Goal: Download file/media

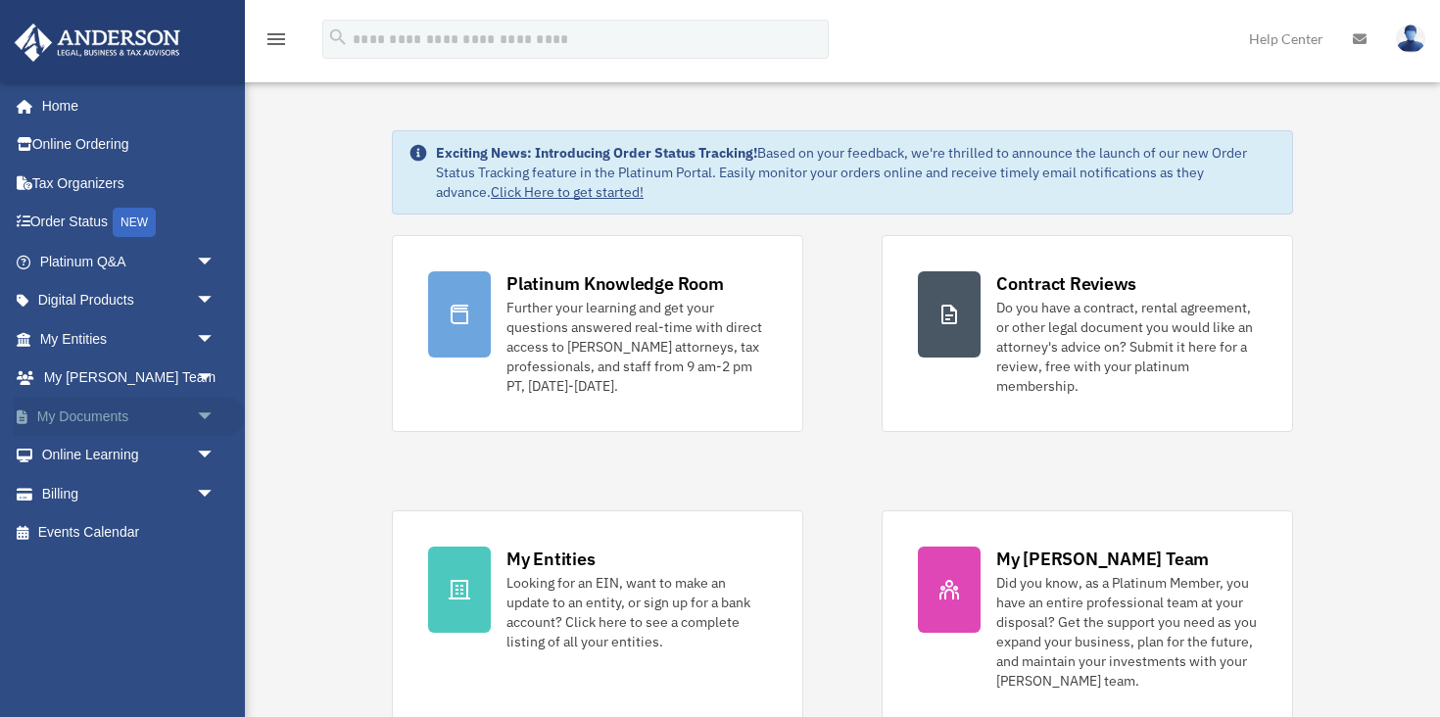
click at [113, 426] on link "My Documents arrow_drop_down" at bounding box center [129, 416] width 231 height 39
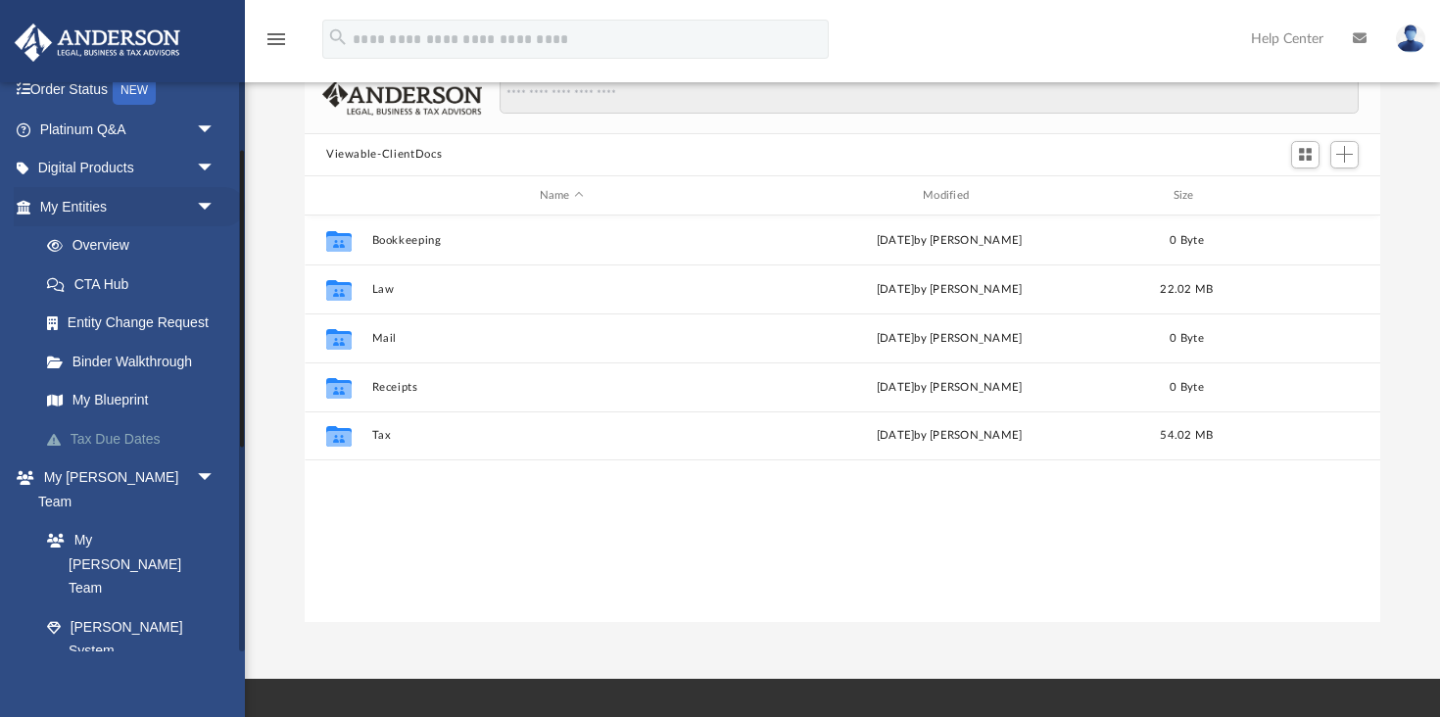
scroll to position [154, 0]
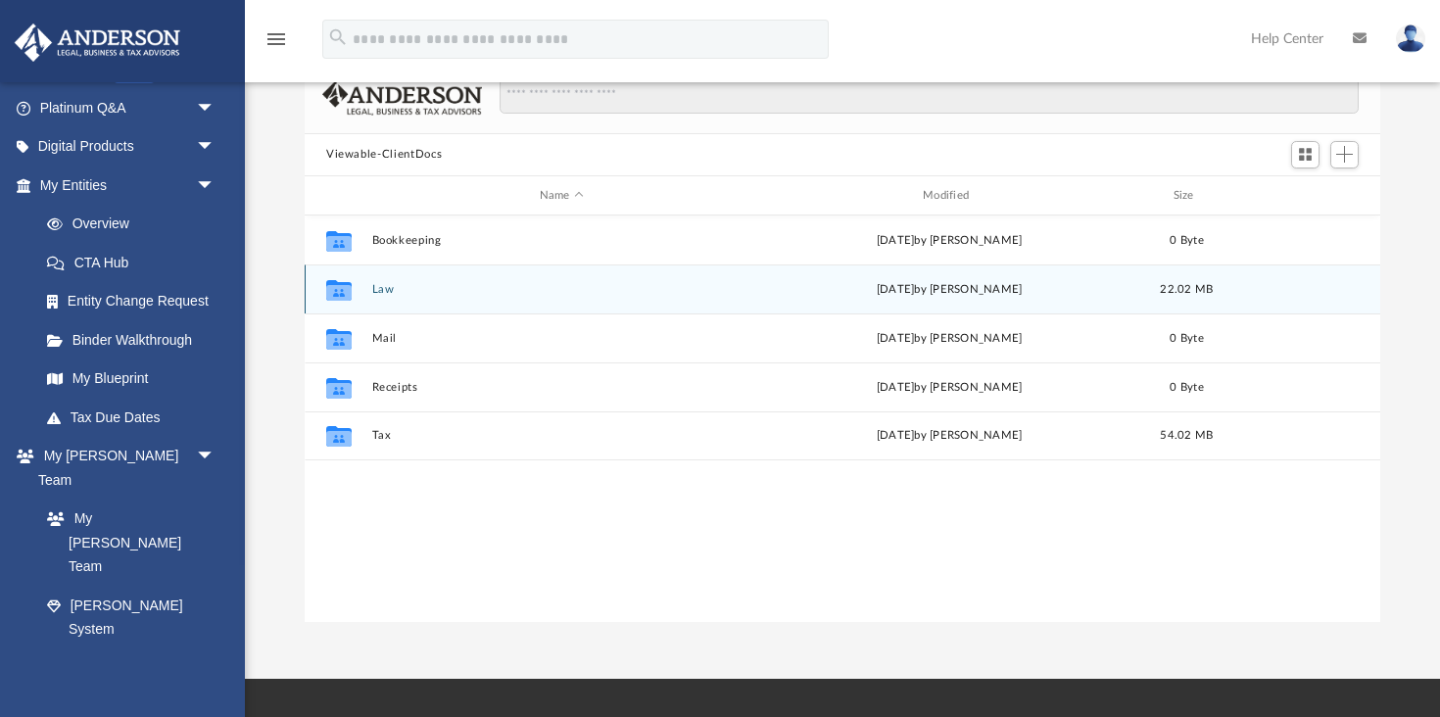
click at [388, 281] on div "Collaborated Folder Law [DATE] by [PERSON_NAME] 22.02 MB" at bounding box center [842, 288] width 1075 height 49
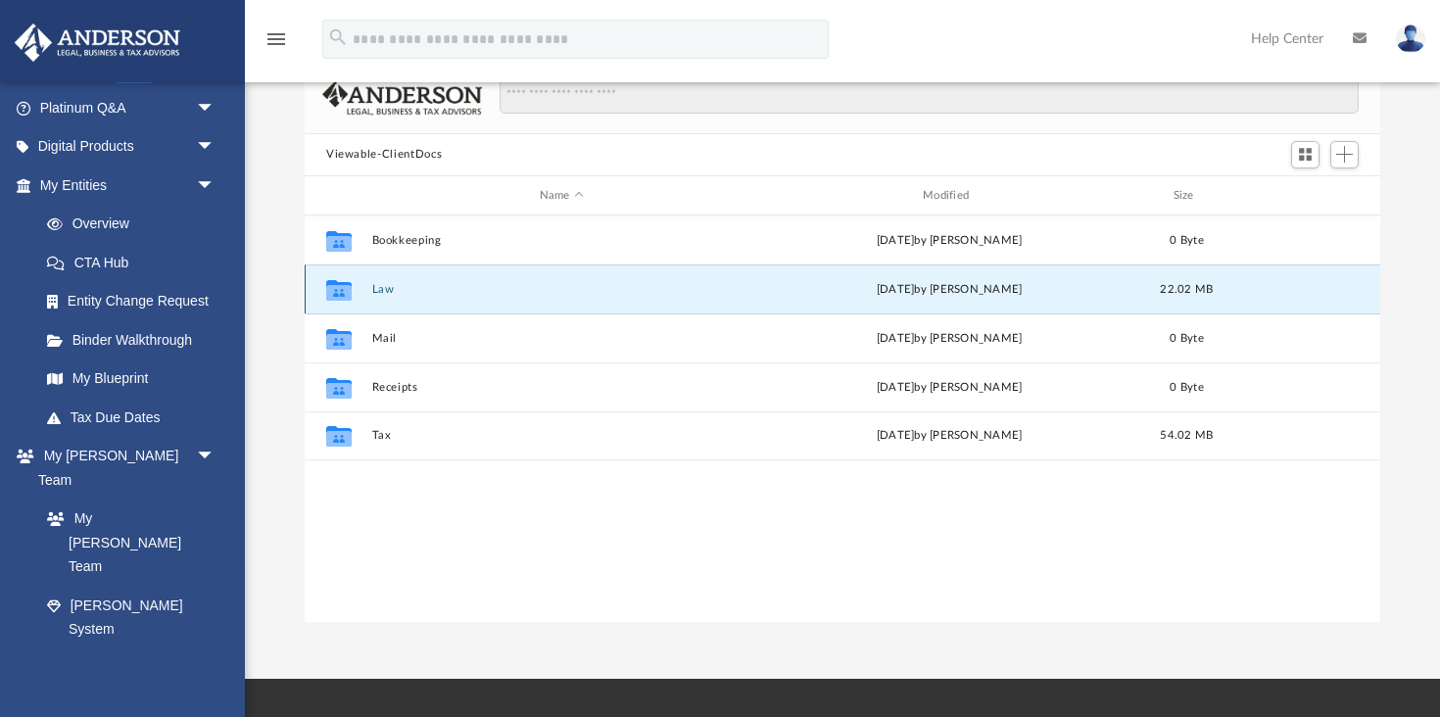
click at [378, 299] on div "Collaborated Folder Law [DATE] by [PERSON_NAME] 22.02 MB" at bounding box center [842, 288] width 1075 height 49
click at [380, 290] on button "Law" at bounding box center [561, 289] width 379 height 13
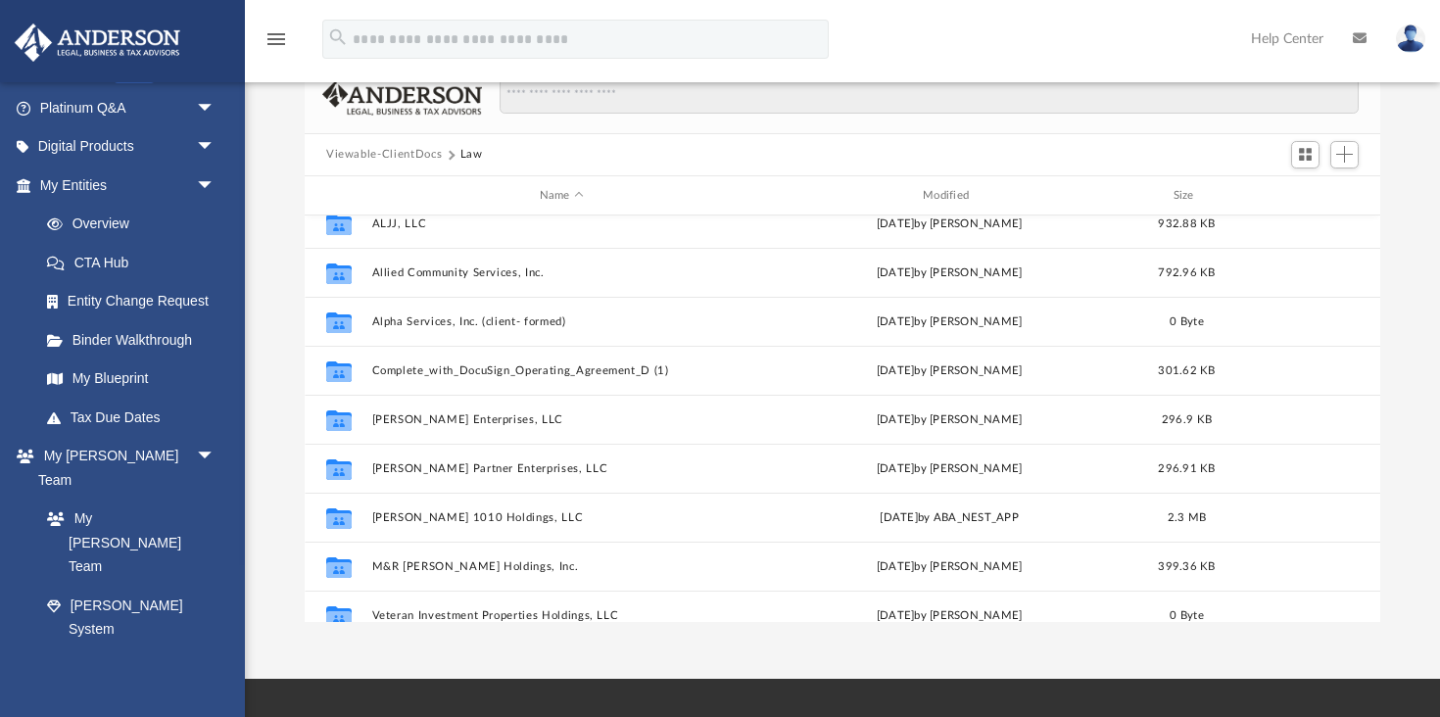
scroll to position [124, 0]
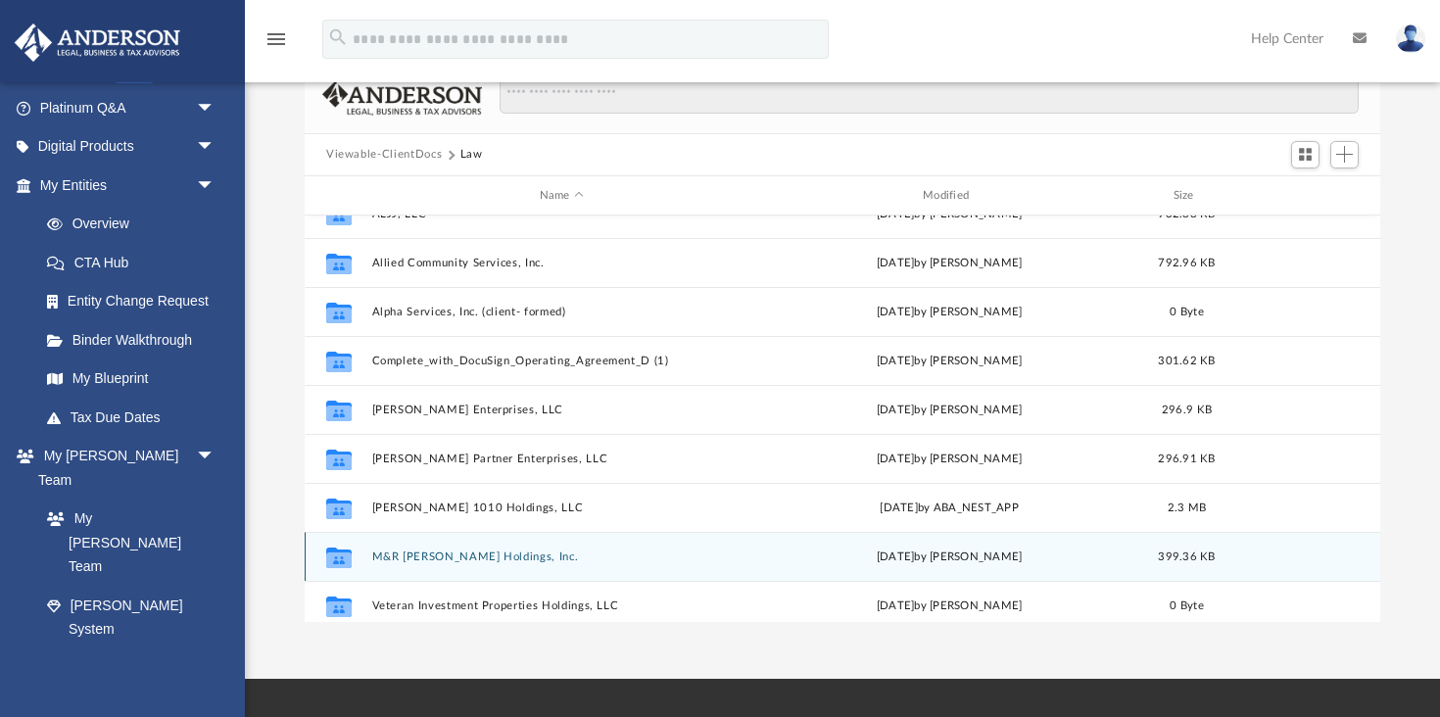
click at [451, 549] on div "Collaborated Folder M&R [PERSON_NAME] Holdings, Inc. [DATE] by [PERSON_NAME] 39…" at bounding box center [842, 556] width 1075 height 49
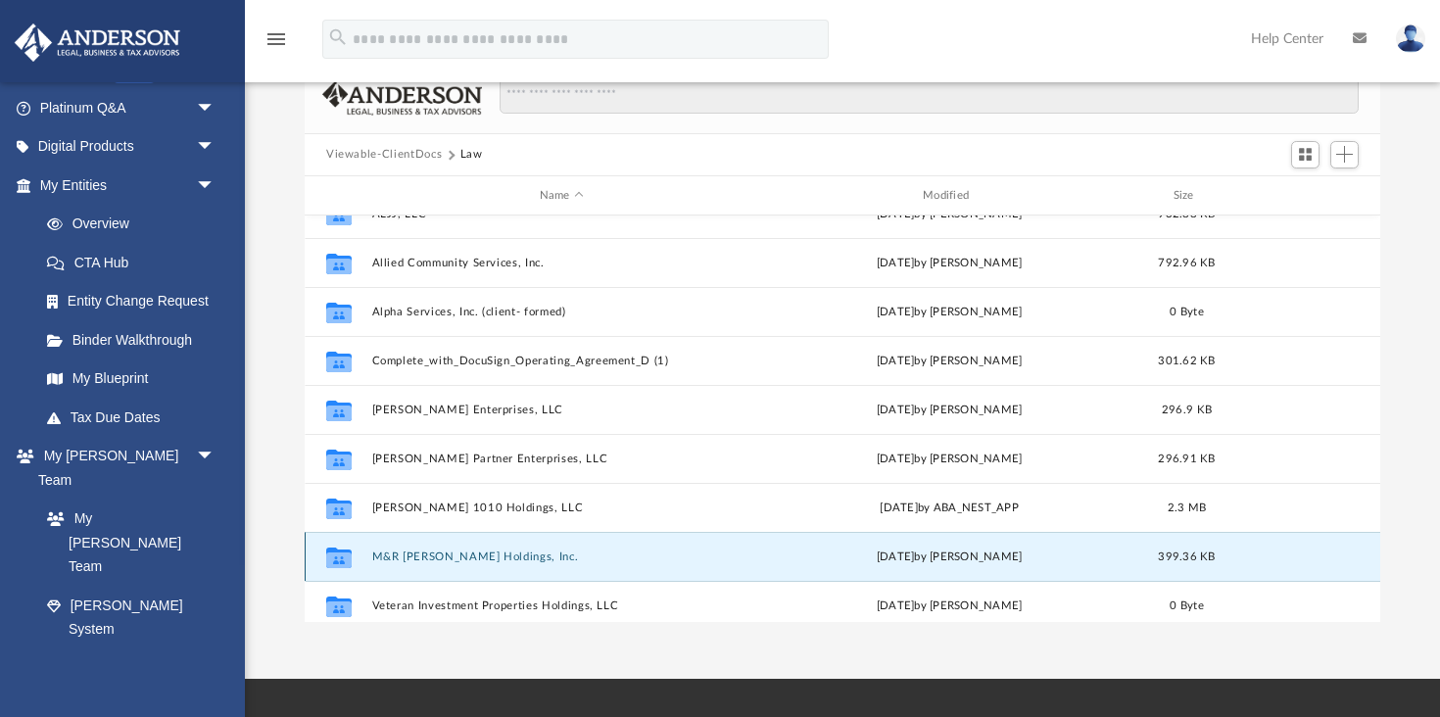
click at [451, 550] on button "M&R [PERSON_NAME] Holdings, Inc." at bounding box center [561, 556] width 379 height 13
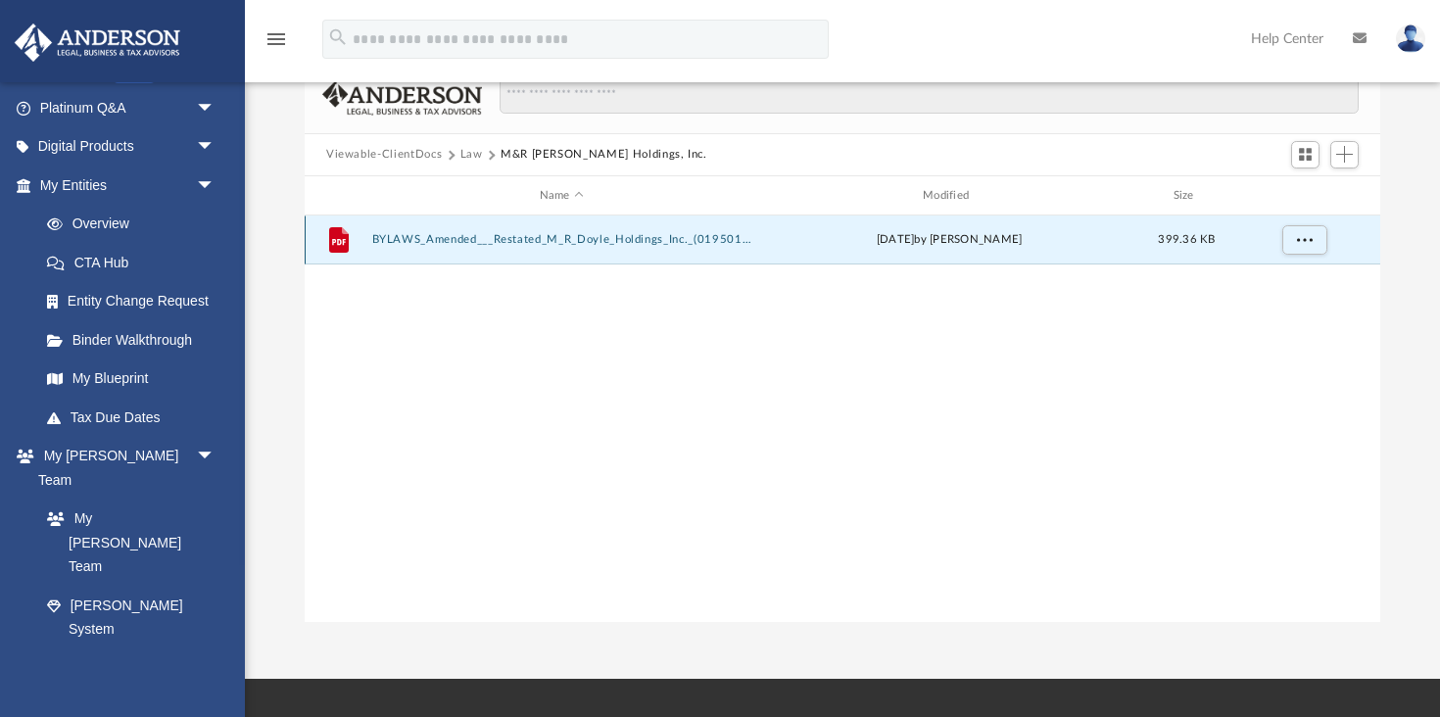
click at [442, 243] on button "BYLAWS_Amended___Restated_M_R_Doyle_Holdings_Inc._(01950177x7A25A).PDF" at bounding box center [561, 240] width 379 height 13
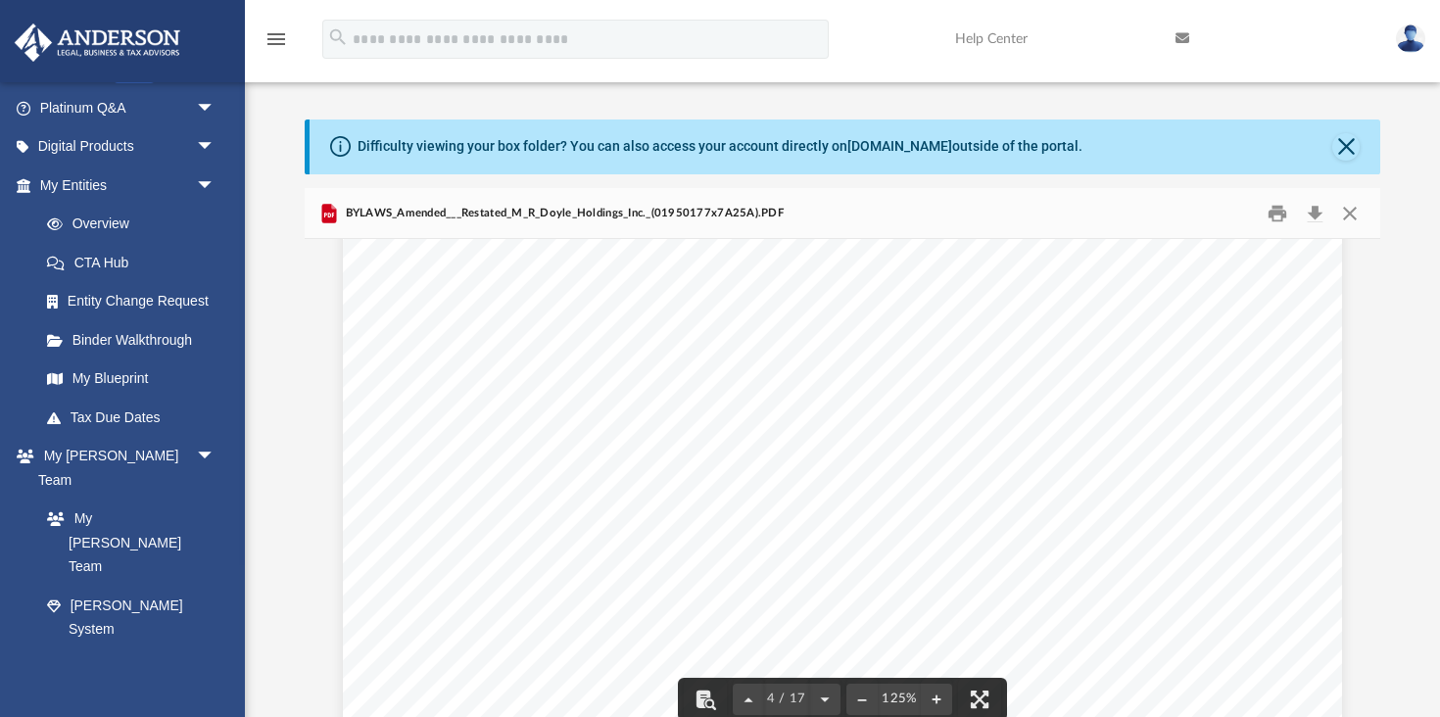
scroll to position [4280, 0]
click at [1314, 214] on button "Download" at bounding box center [1314, 213] width 35 height 30
click at [1344, 136] on button "Close" at bounding box center [1345, 146] width 27 height 27
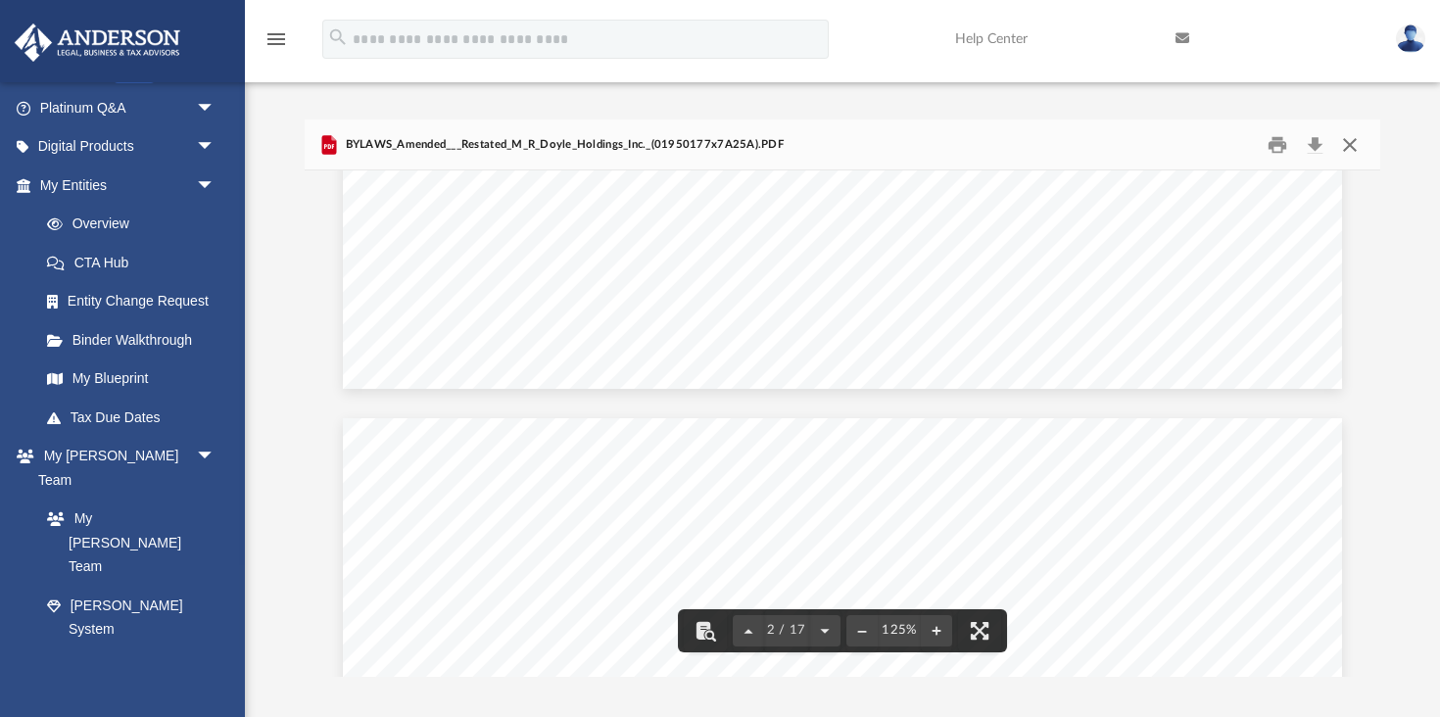
click at [1348, 143] on button "Close" at bounding box center [1349, 144] width 35 height 30
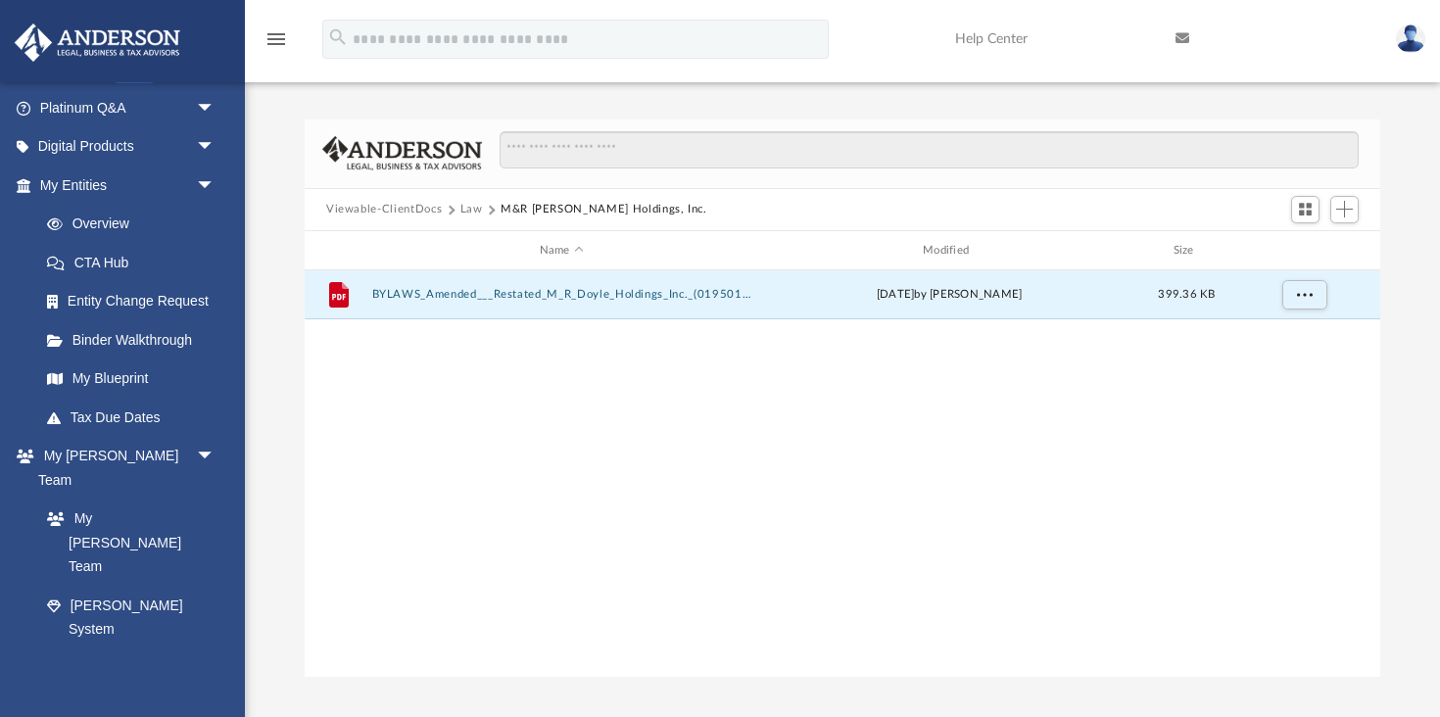
click at [476, 215] on button "Law" at bounding box center [471, 210] width 23 height 18
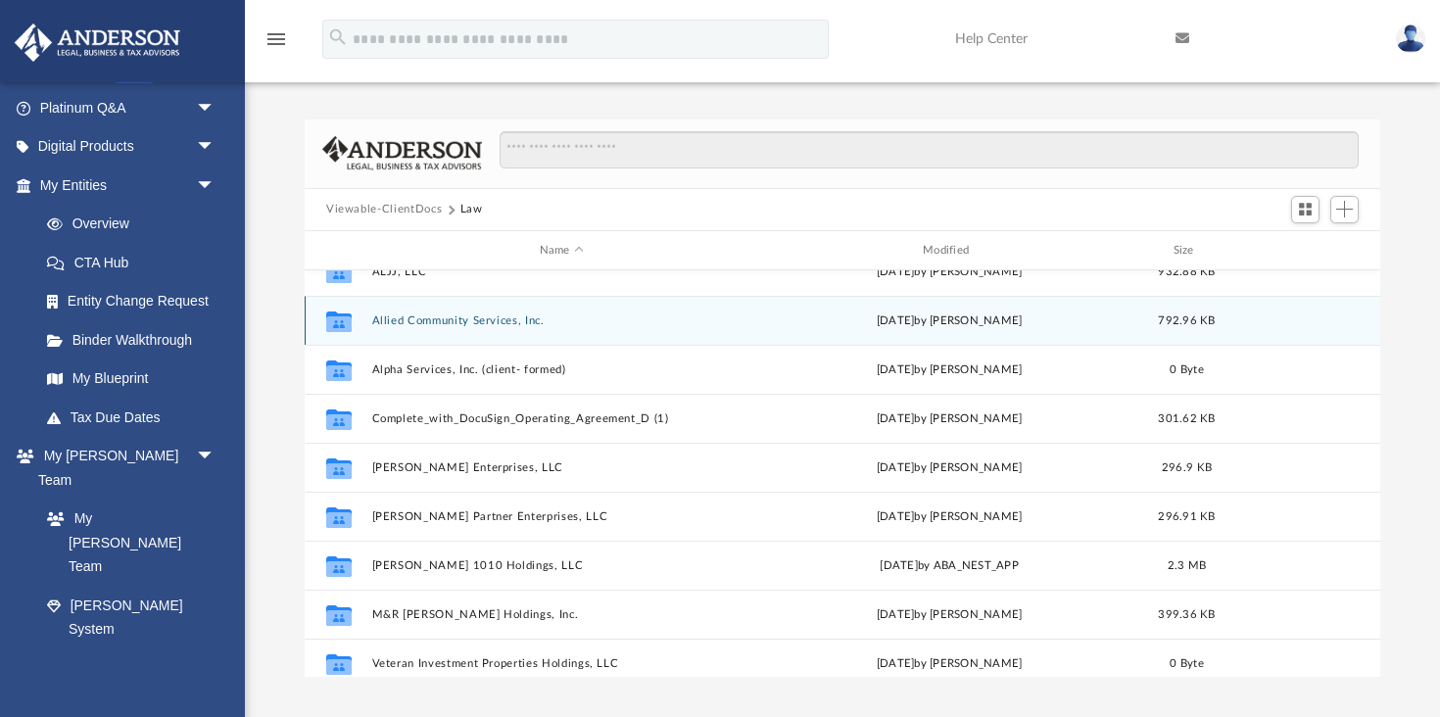
scroll to position [125, 0]
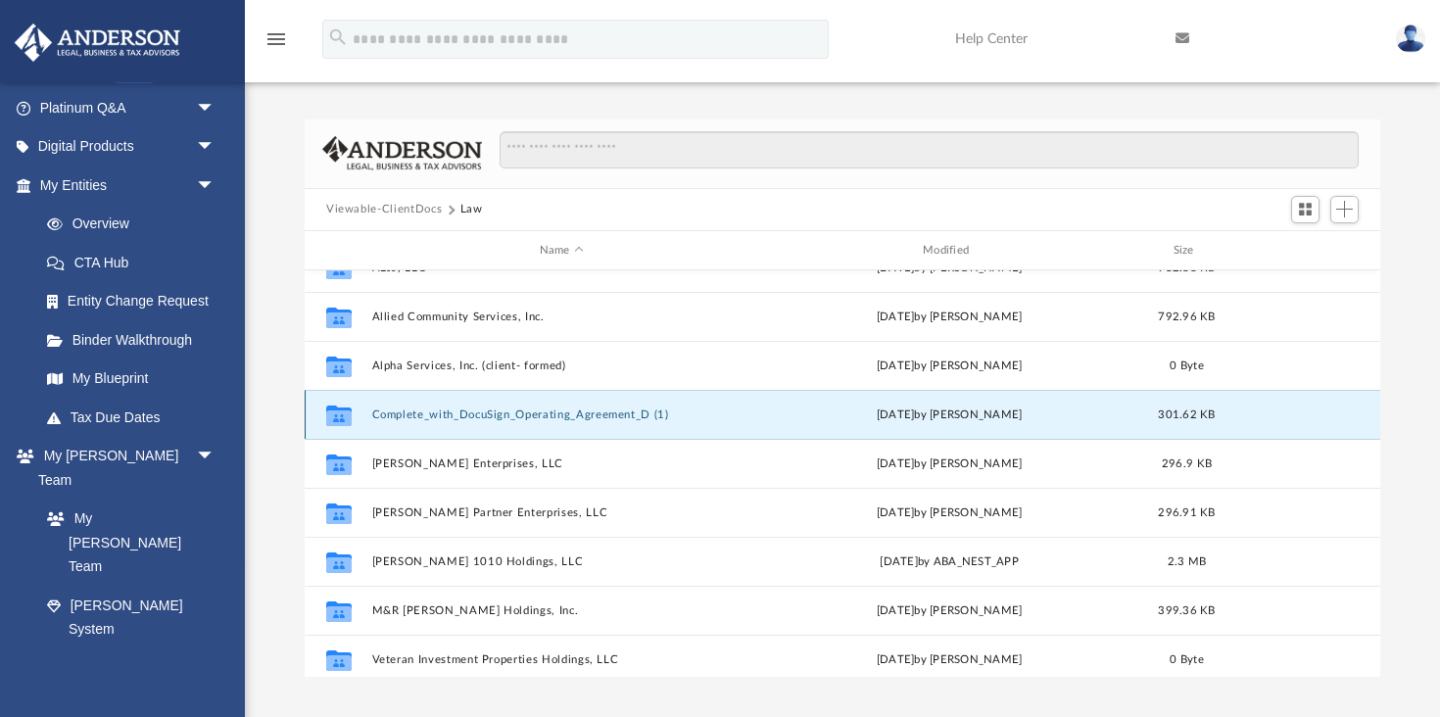
click at [500, 419] on button "Complete_with_DocuSign_Operating_Agreement_D (1)" at bounding box center [561, 414] width 379 height 13
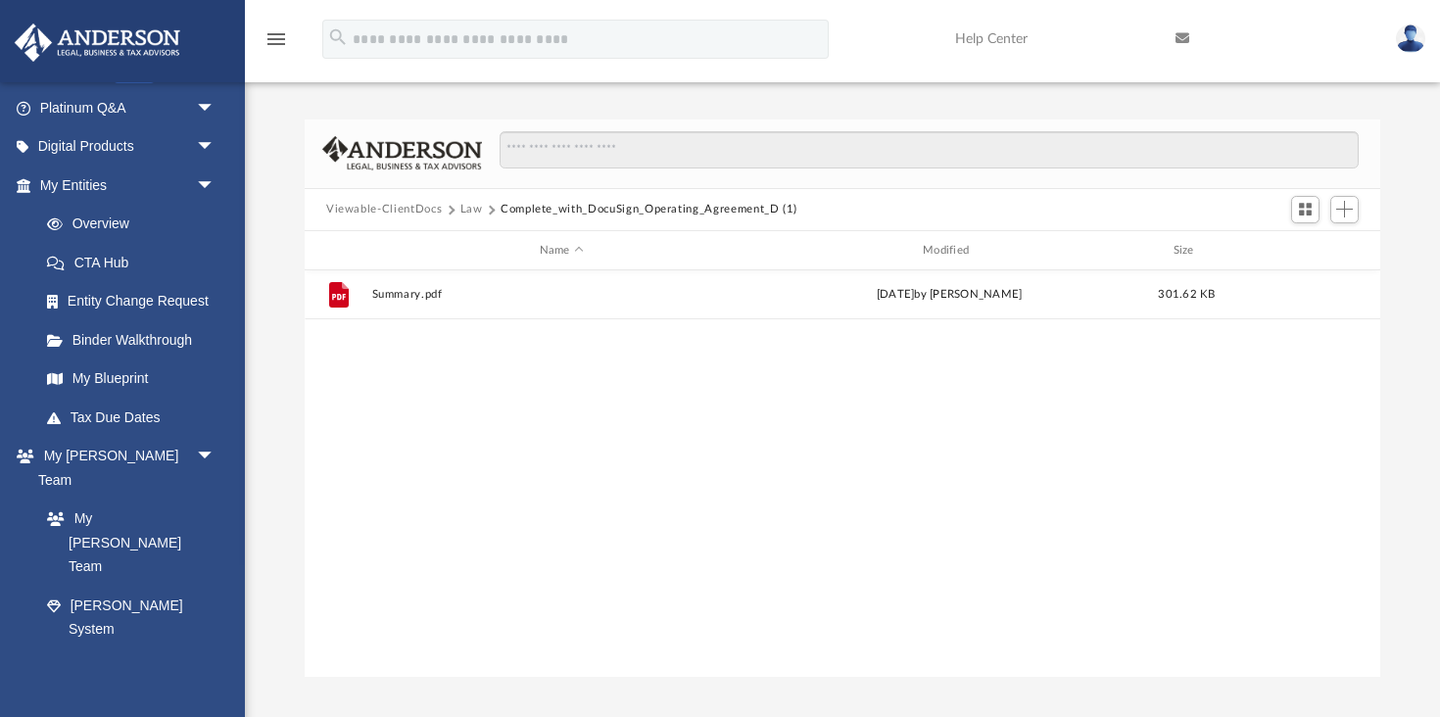
scroll to position [0, 0]
click at [449, 219] on div "Viewable-ClientDocs Law Complete_with_DocuSign_Operating_Agreement_D (1)" at bounding box center [842, 210] width 1075 height 43
click at [472, 215] on button "Law" at bounding box center [471, 210] width 23 height 18
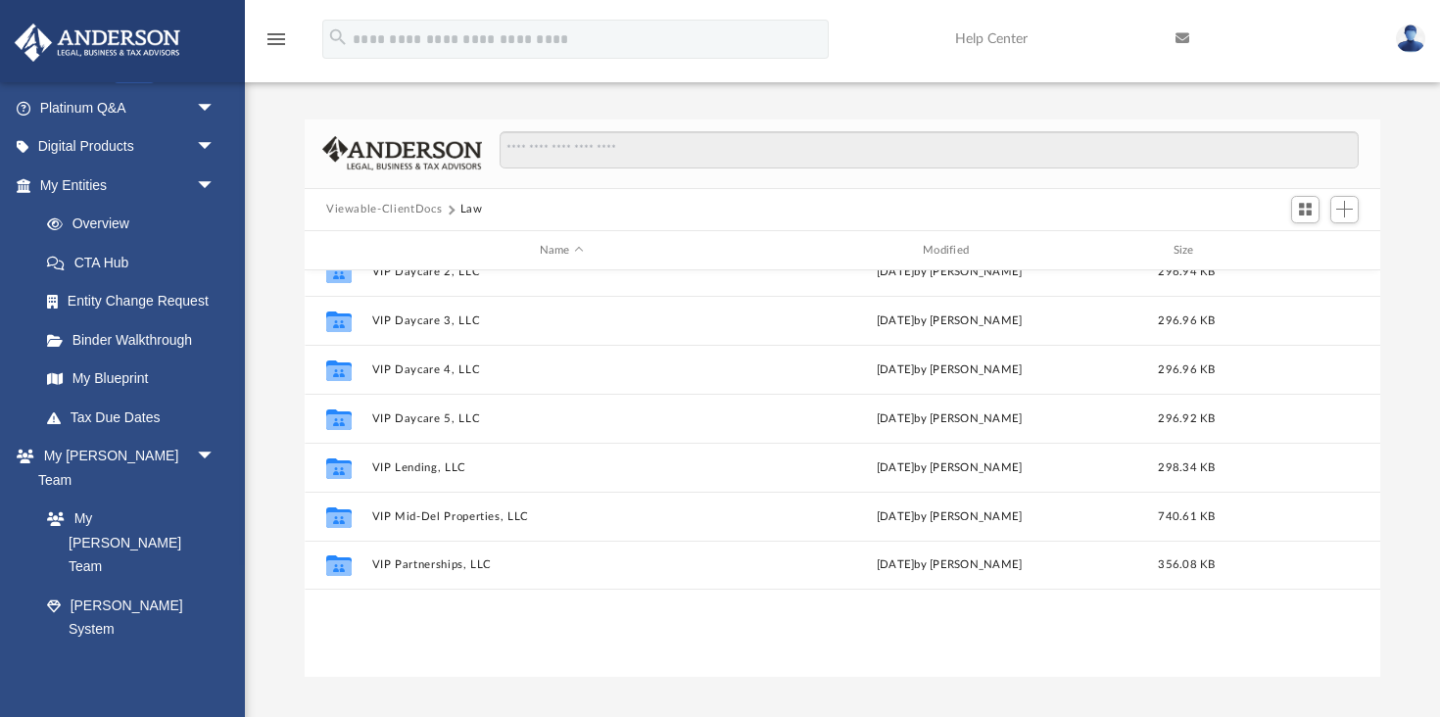
scroll to position [672, 0]
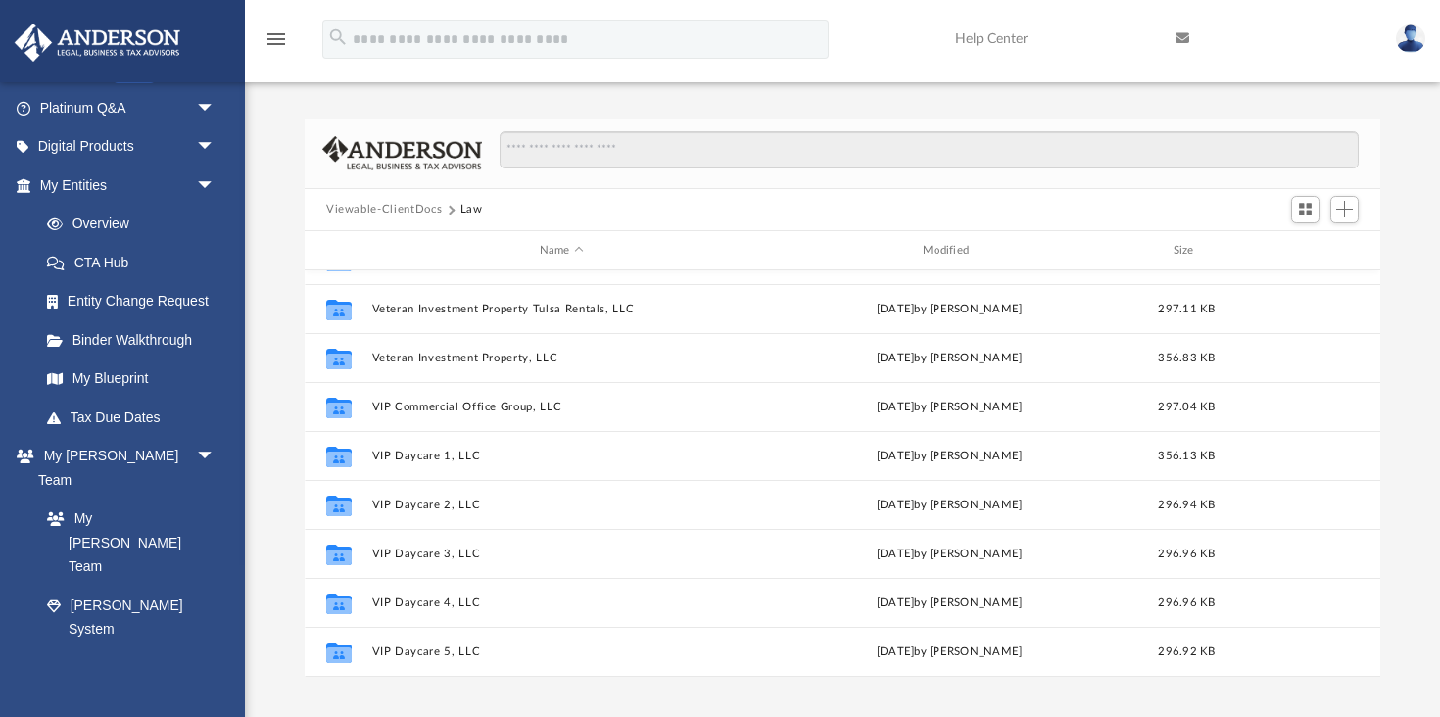
click at [357, 210] on button "Viewable-ClientDocs" at bounding box center [384, 210] width 116 height 18
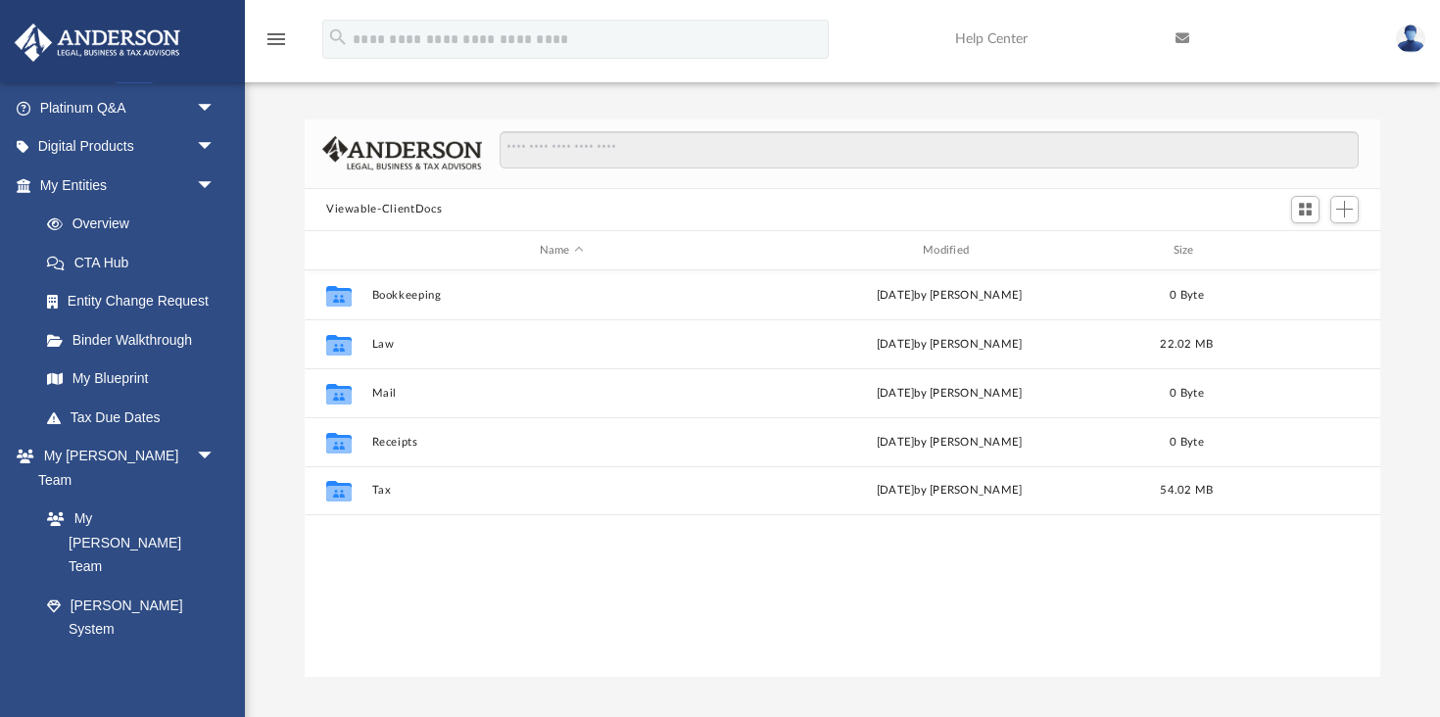
scroll to position [0, 0]
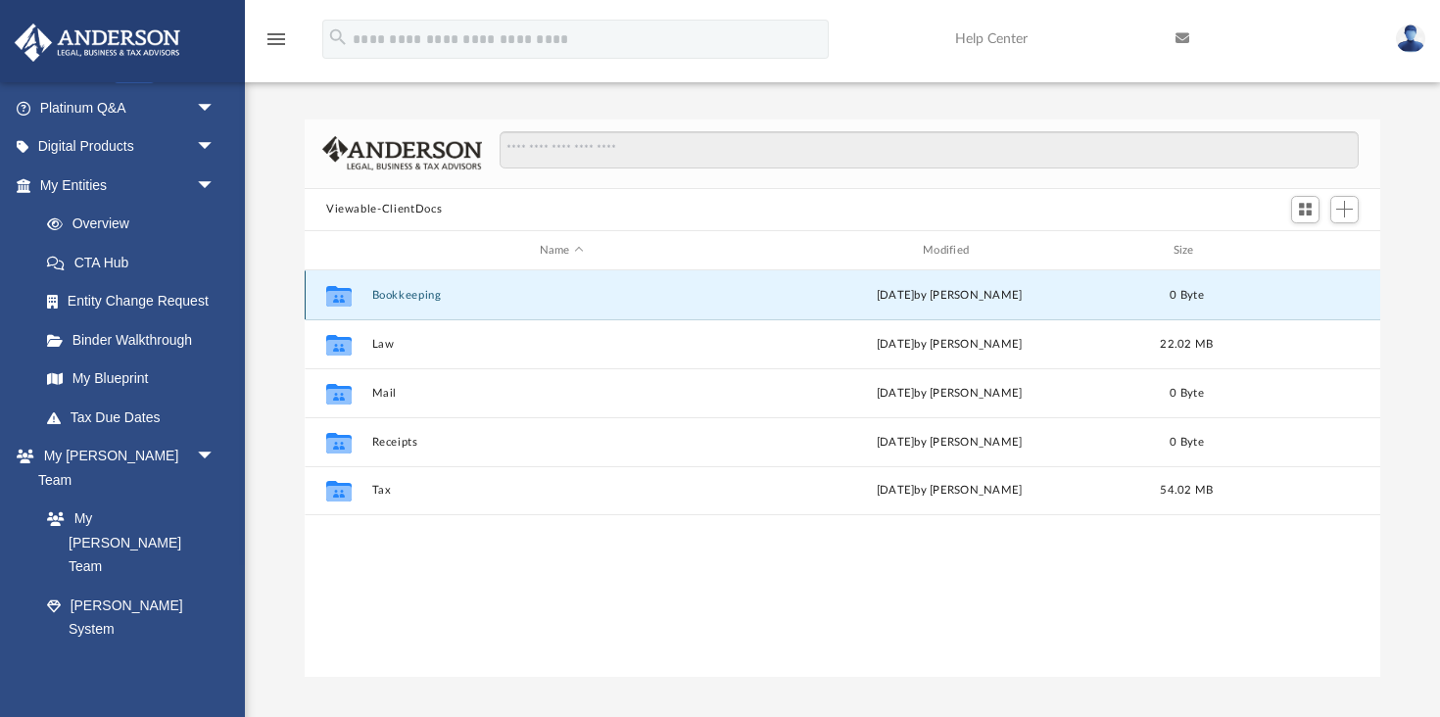
click at [400, 297] on button "Bookkeeping" at bounding box center [561, 295] width 379 height 13
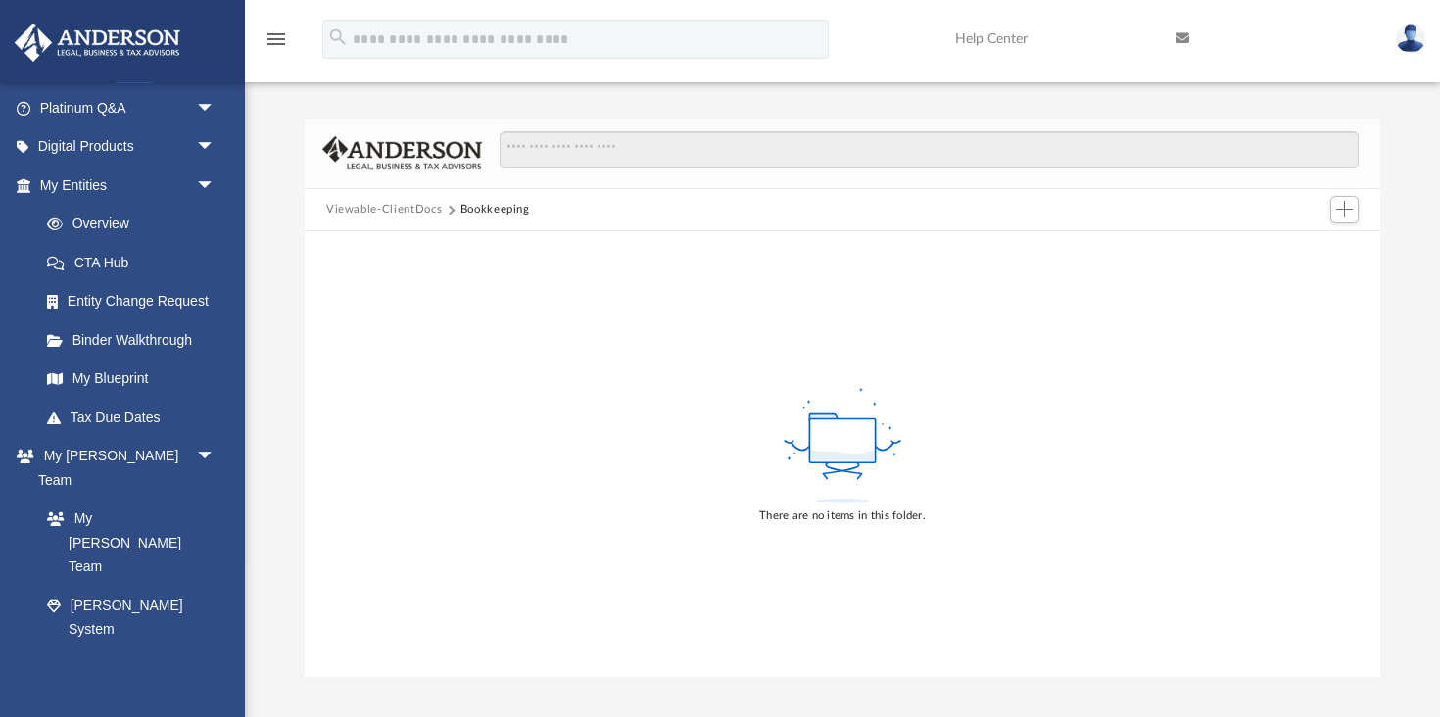
click at [405, 213] on button "Viewable-ClientDocs" at bounding box center [384, 210] width 116 height 18
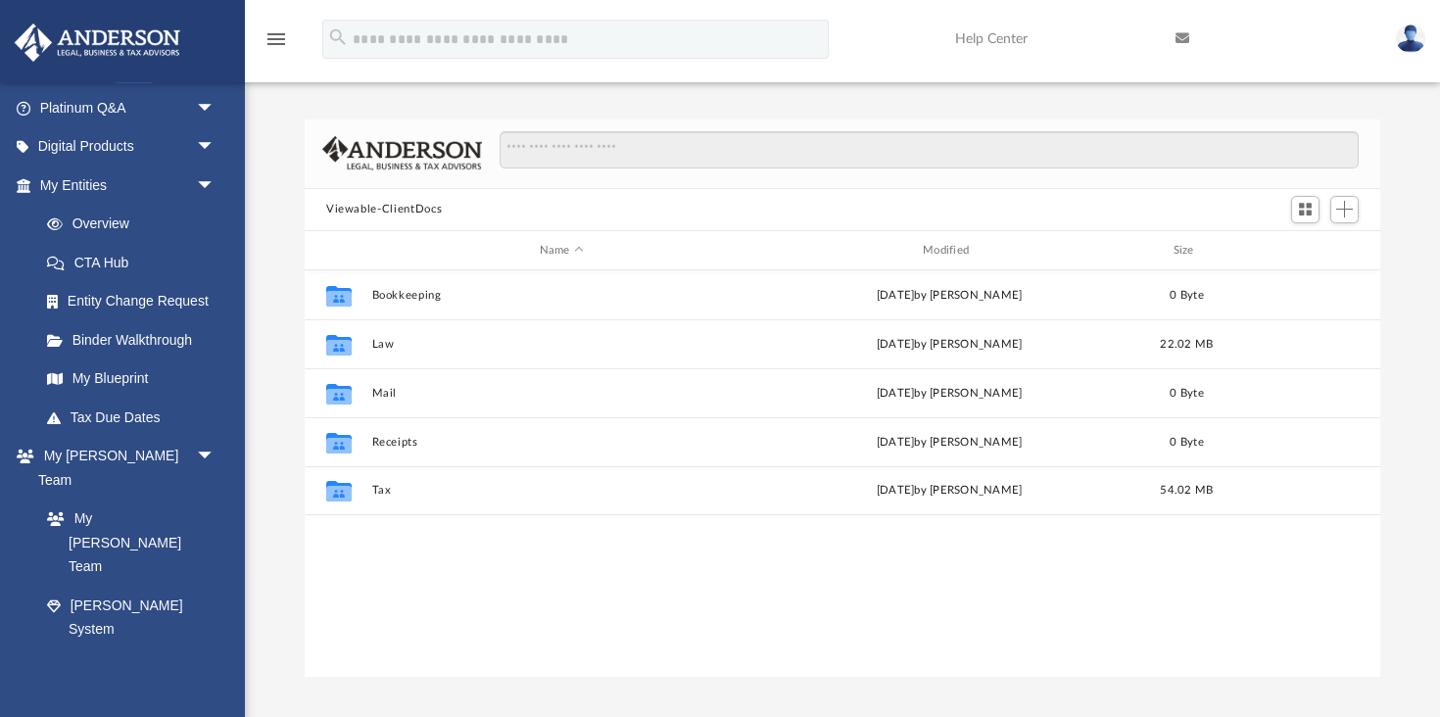
scroll to position [445, 1075]
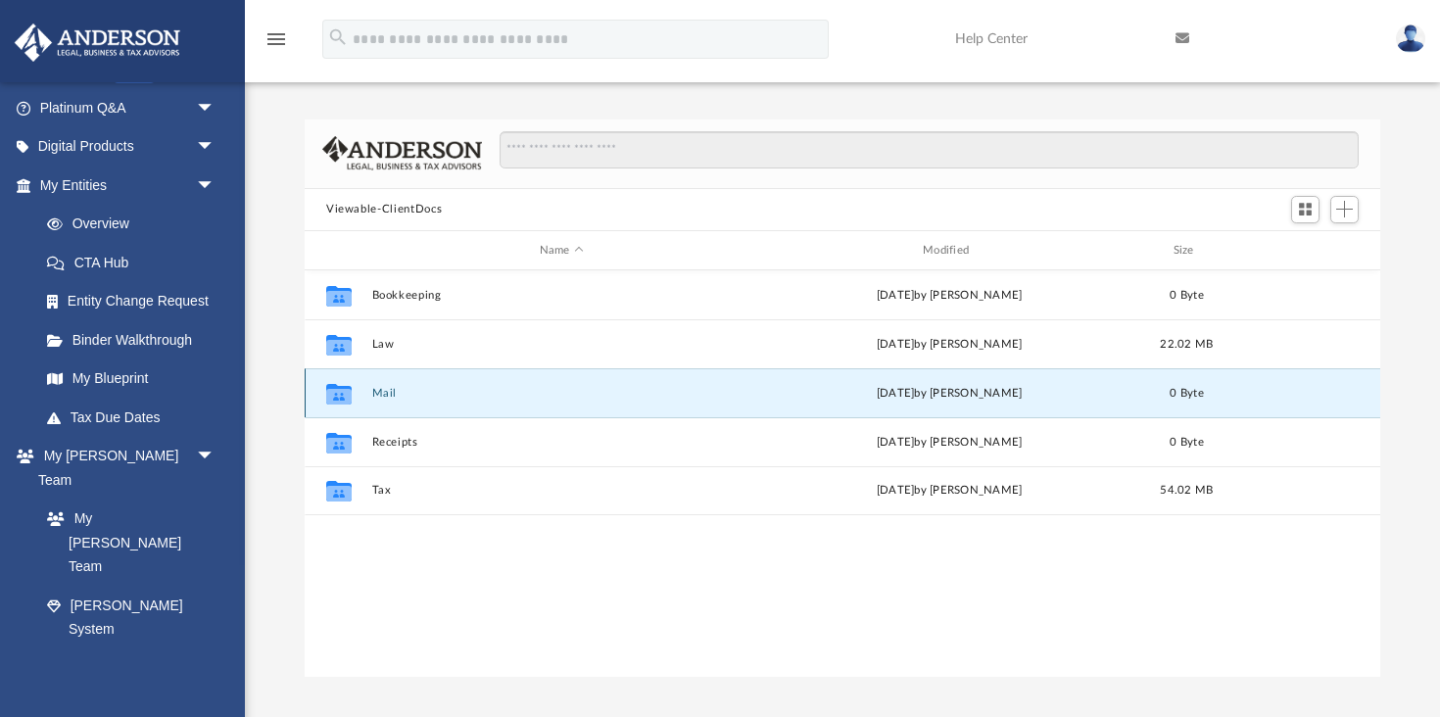
click at [388, 390] on button "Mail" at bounding box center [561, 393] width 379 height 13
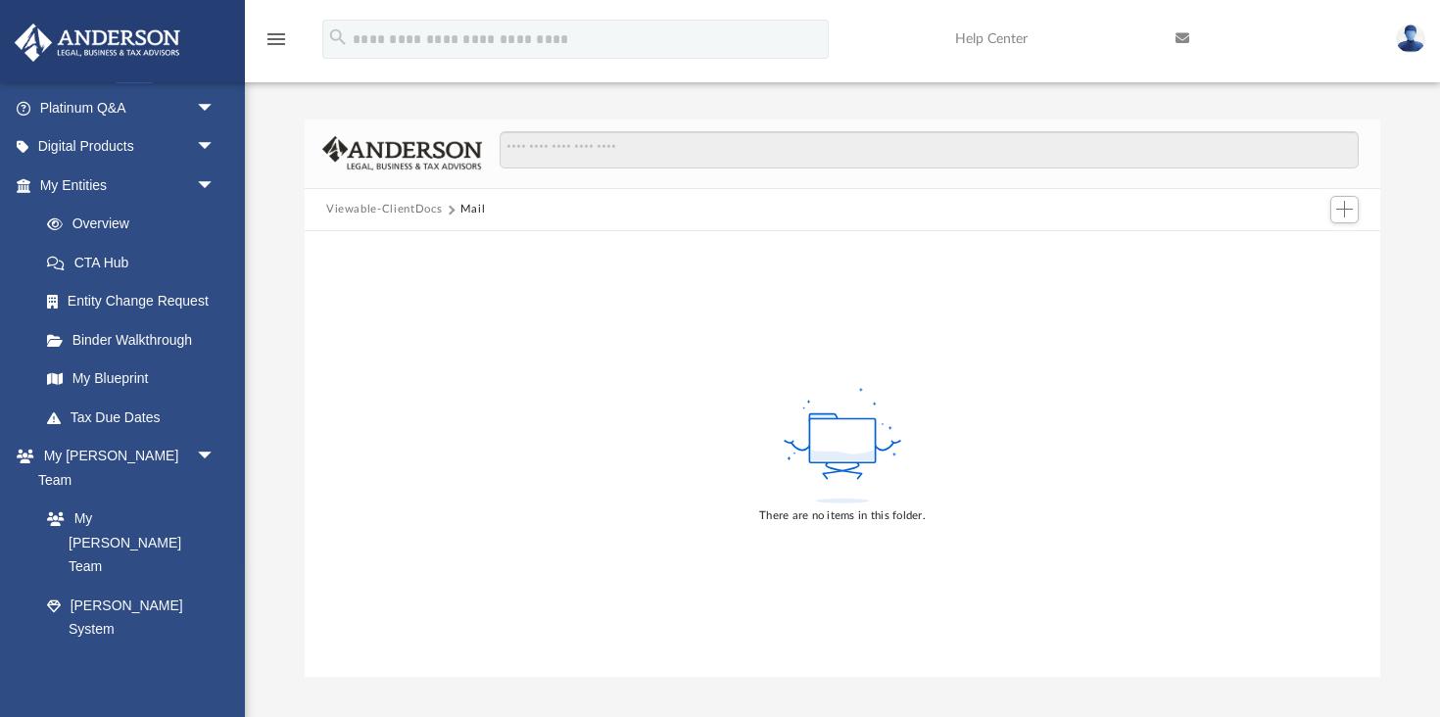
click at [398, 212] on button "Viewable-ClientDocs" at bounding box center [384, 210] width 116 height 18
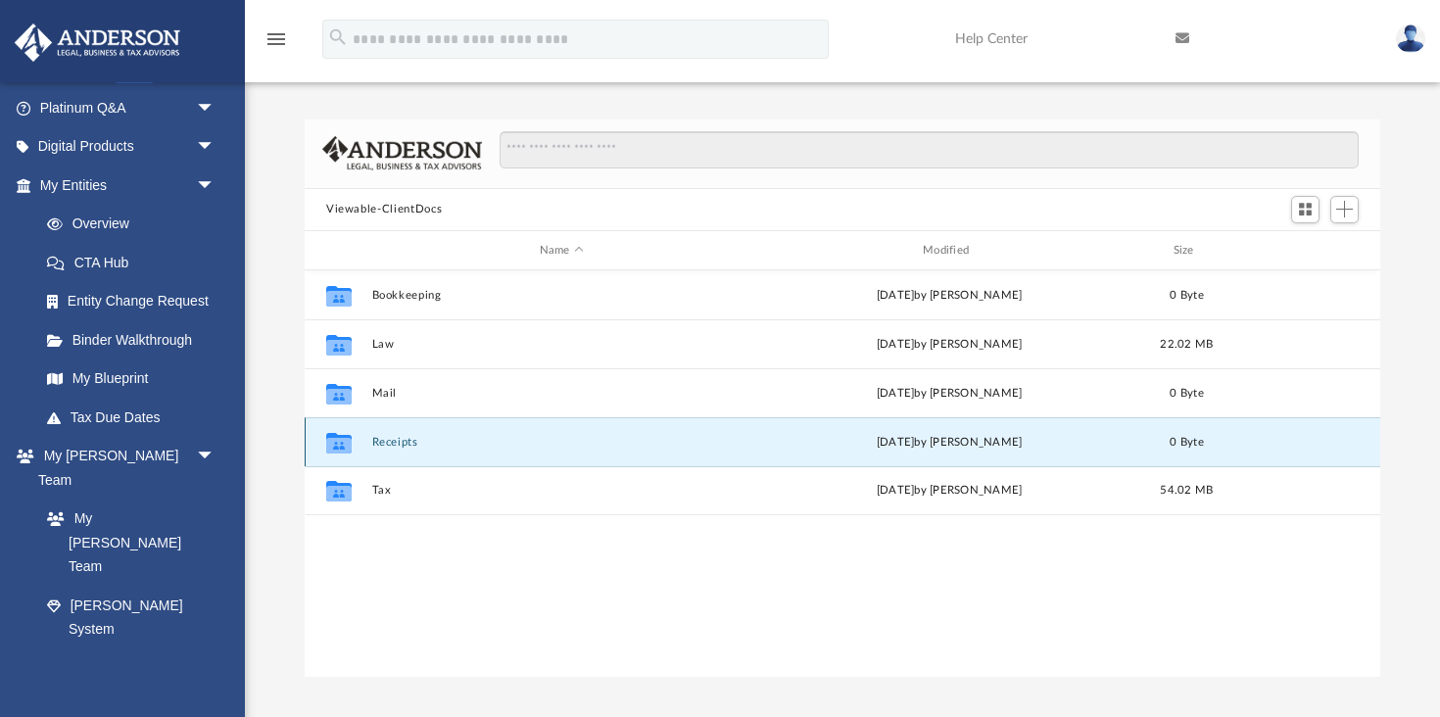
click at [384, 442] on button "Receipts" at bounding box center [561, 442] width 379 height 13
